Goal: Task Accomplishment & Management: Manage account settings

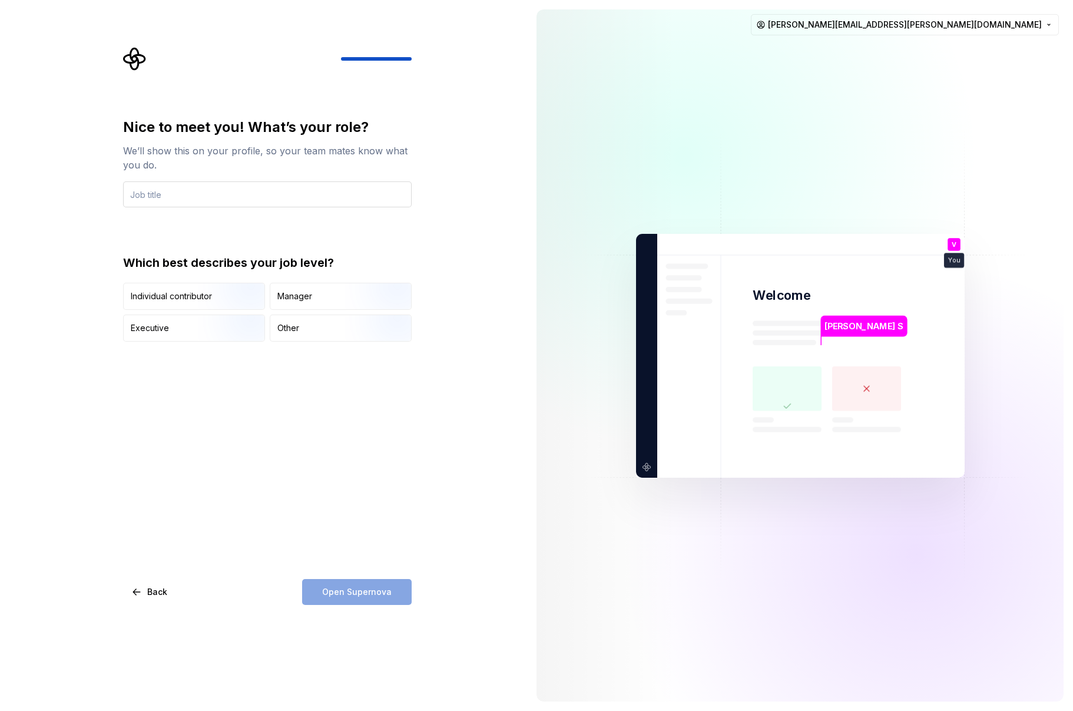
click at [279, 198] on input "text" at bounding box center [267, 194] width 289 height 26
type input "Developer"
click at [214, 297] on img "button" at bounding box center [235, 310] width 75 height 79
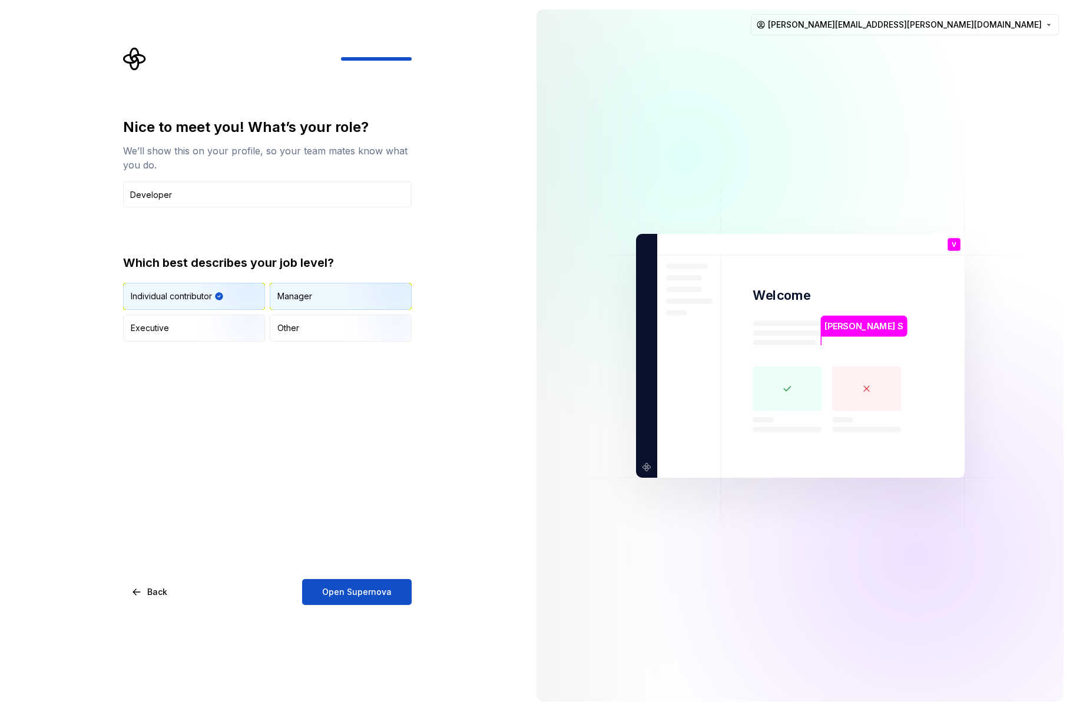
click at [336, 291] on div "Manager" at bounding box center [340, 296] width 141 height 26
click at [344, 581] on button "Open Supernova" at bounding box center [357, 592] width 110 height 26
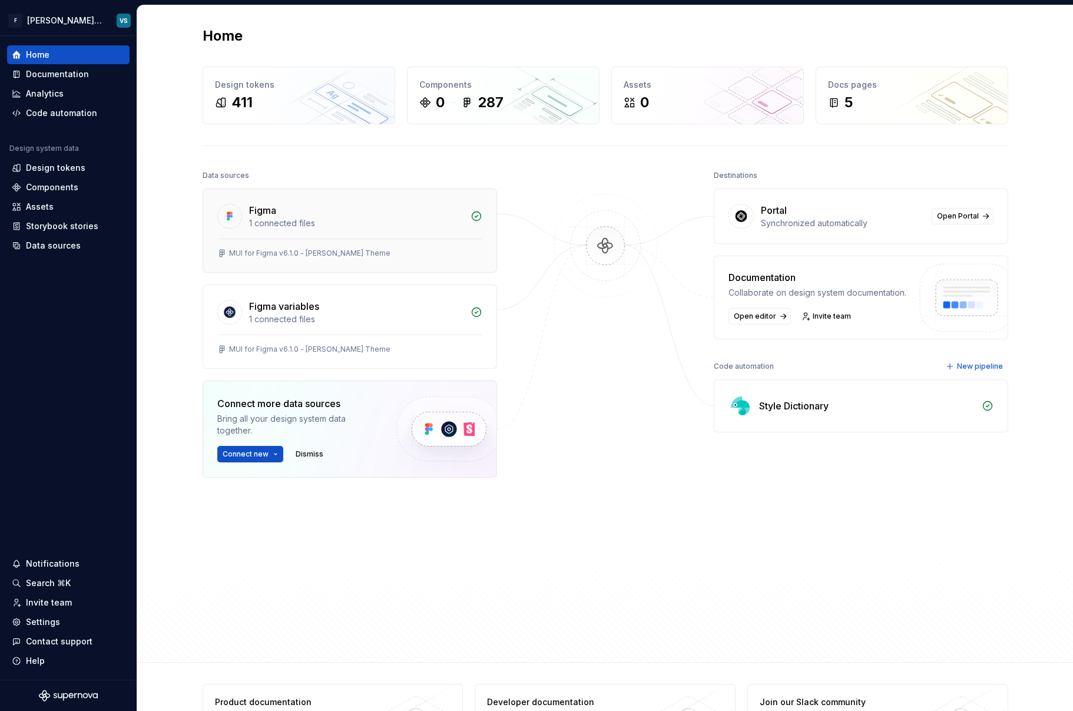
click at [366, 228] on div "1 connected files" at bounding box center [356, 223] width 214 height 12
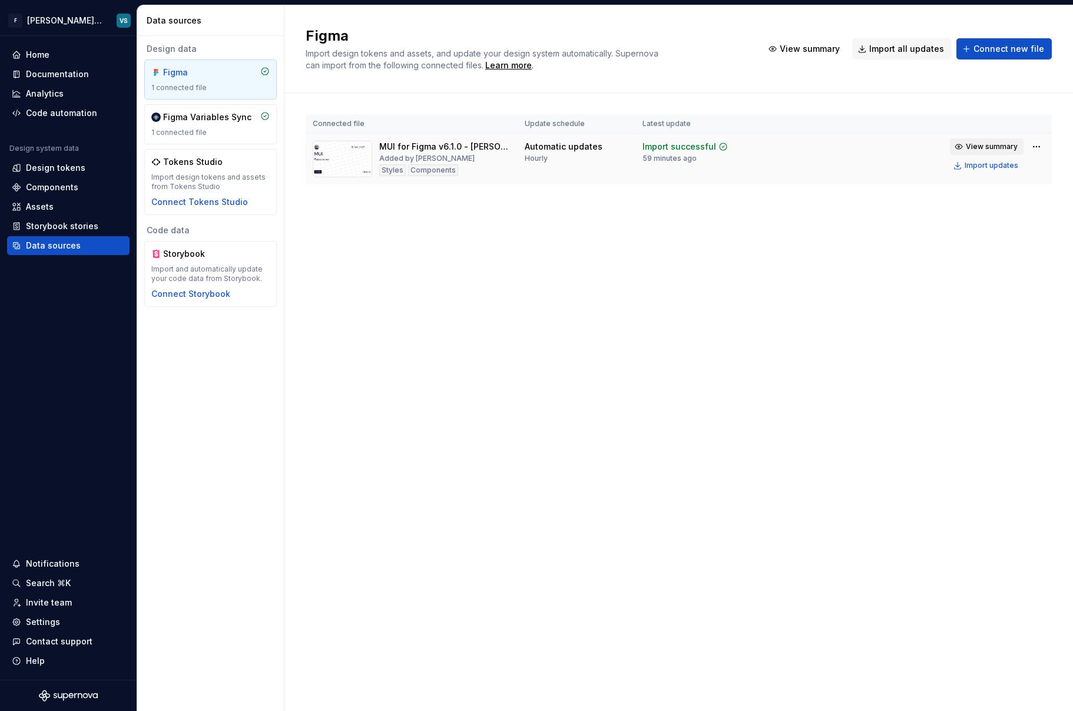
click at [995, 149] on span "View summary" at bounding box center [992, 146] width 52 height 9
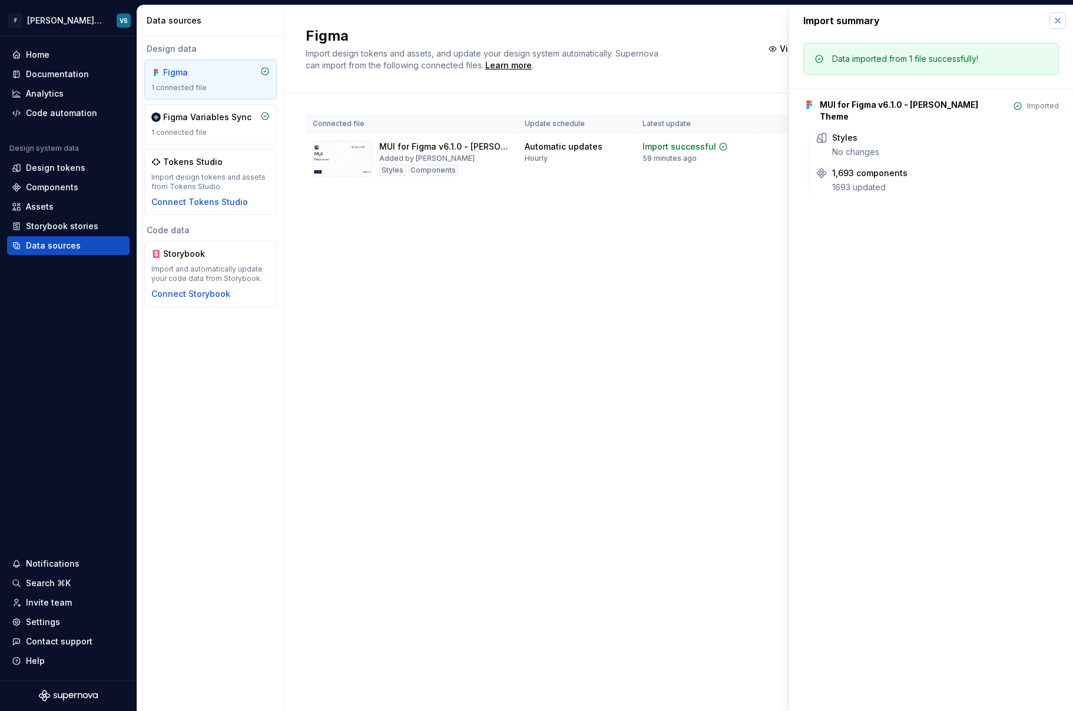
click at [1054, 25] on button "button" at bounding box center [1057, 20] width 16 height 16
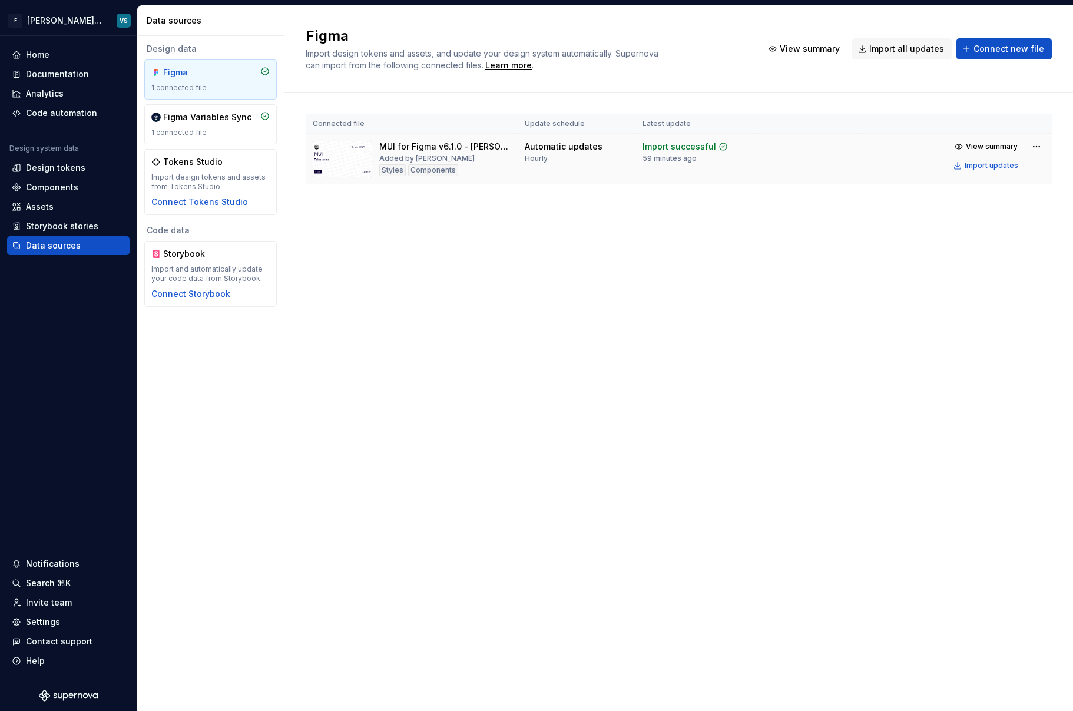
click at [380, 143] on div "MUI for Figma v6.1.0 - [PERSON_NAME] Theme" at bounding box center [444, 147] width 131 height 12
click at [349, 156] on img at bounding box center [342, 159] width 59 height 37
click at [195, 124] on div "Figma Variables Sync 1 connected file" at bounding box center [210, 124] width 118 height 26
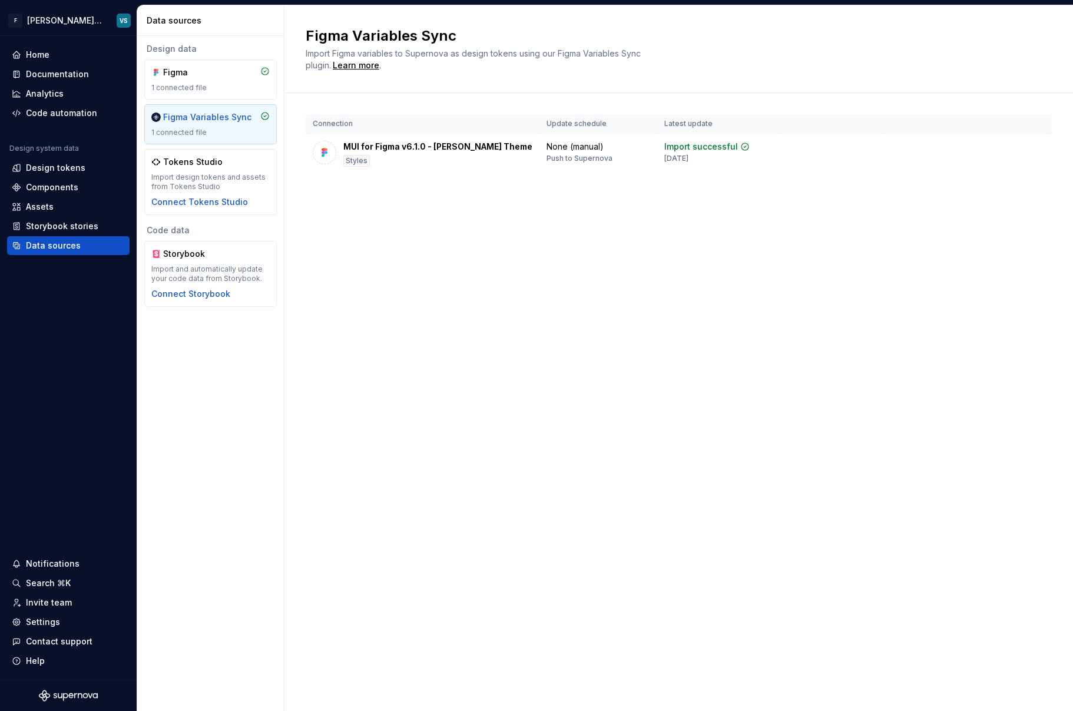
click at [211, 59] on div "Design data Figma 1 connected file Figma Variables Sync 1 connected file Tokens…" at bounding box center [210, 129] width 132 height 172
click at [209, 92] on div "1 connected file" at bounding box center [210, 87] width 118 height 9
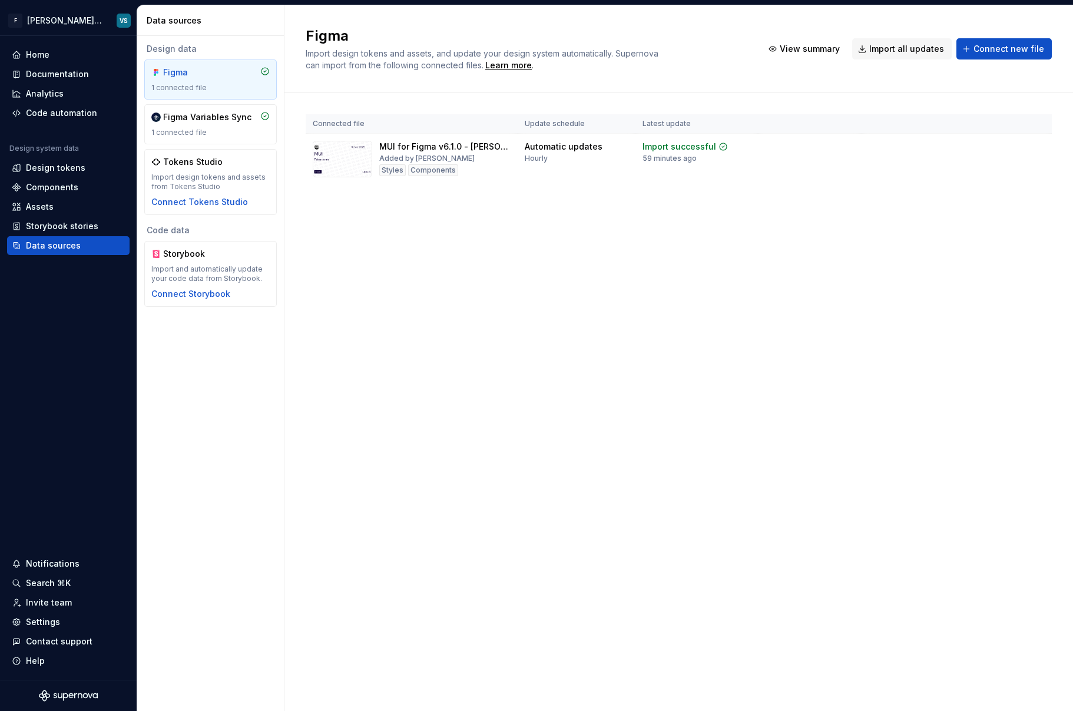
click at [217, 79] on div "Figma 1 connected file" at bounding box center [210, 80] width 118 height 26
click at [54, 57] on div "Home" at bounding box center [68, 55] width 113 height 12
